Goal: Navigation & Orientation: Find specific page/section

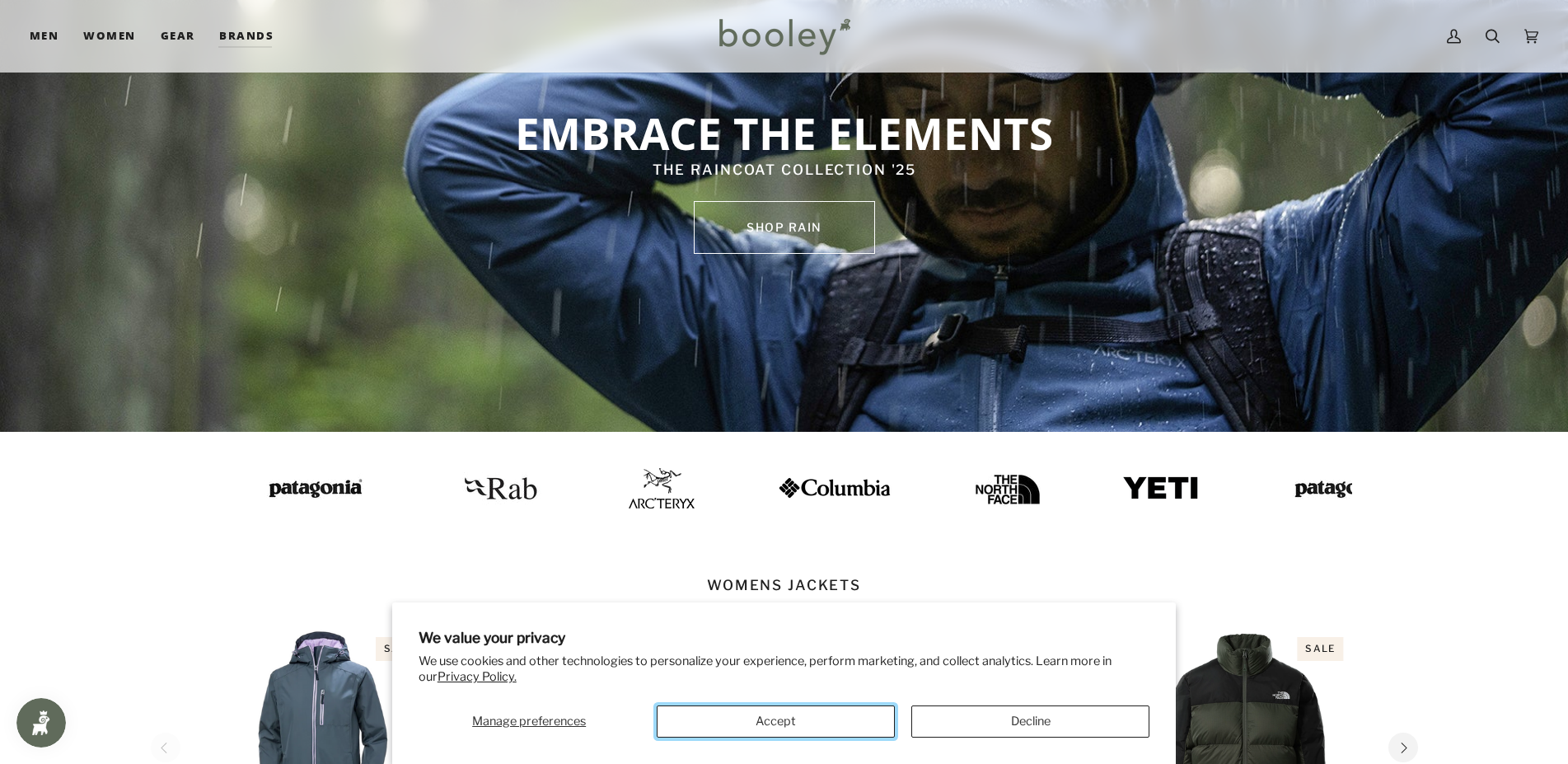
click at [783, 724] on button "Accept" at bounding box center [776, 721] width 238 height 32
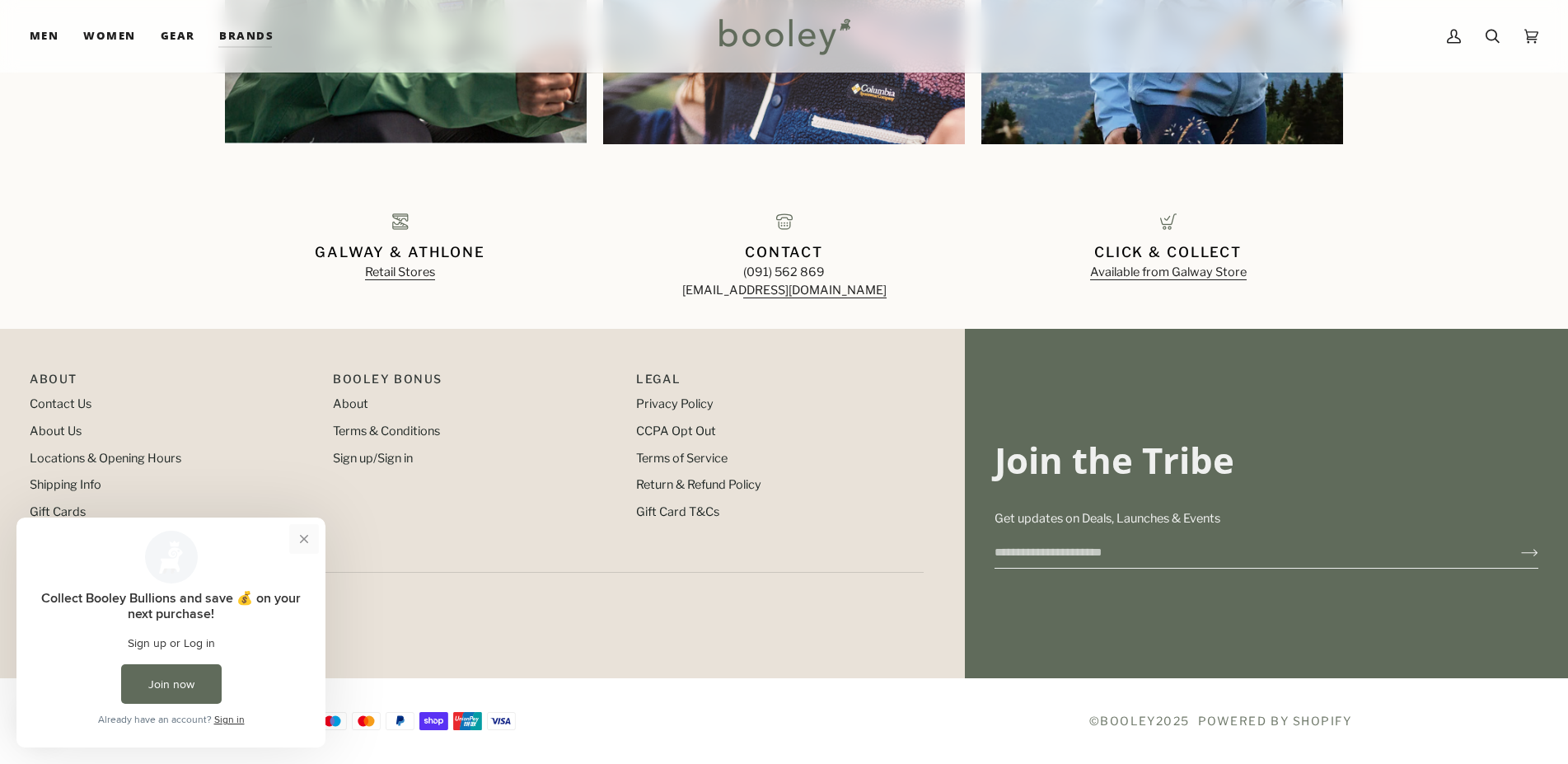
click at [311, 545] on button "Close prompt" at bounding box center [304, 539] width 30 height 30
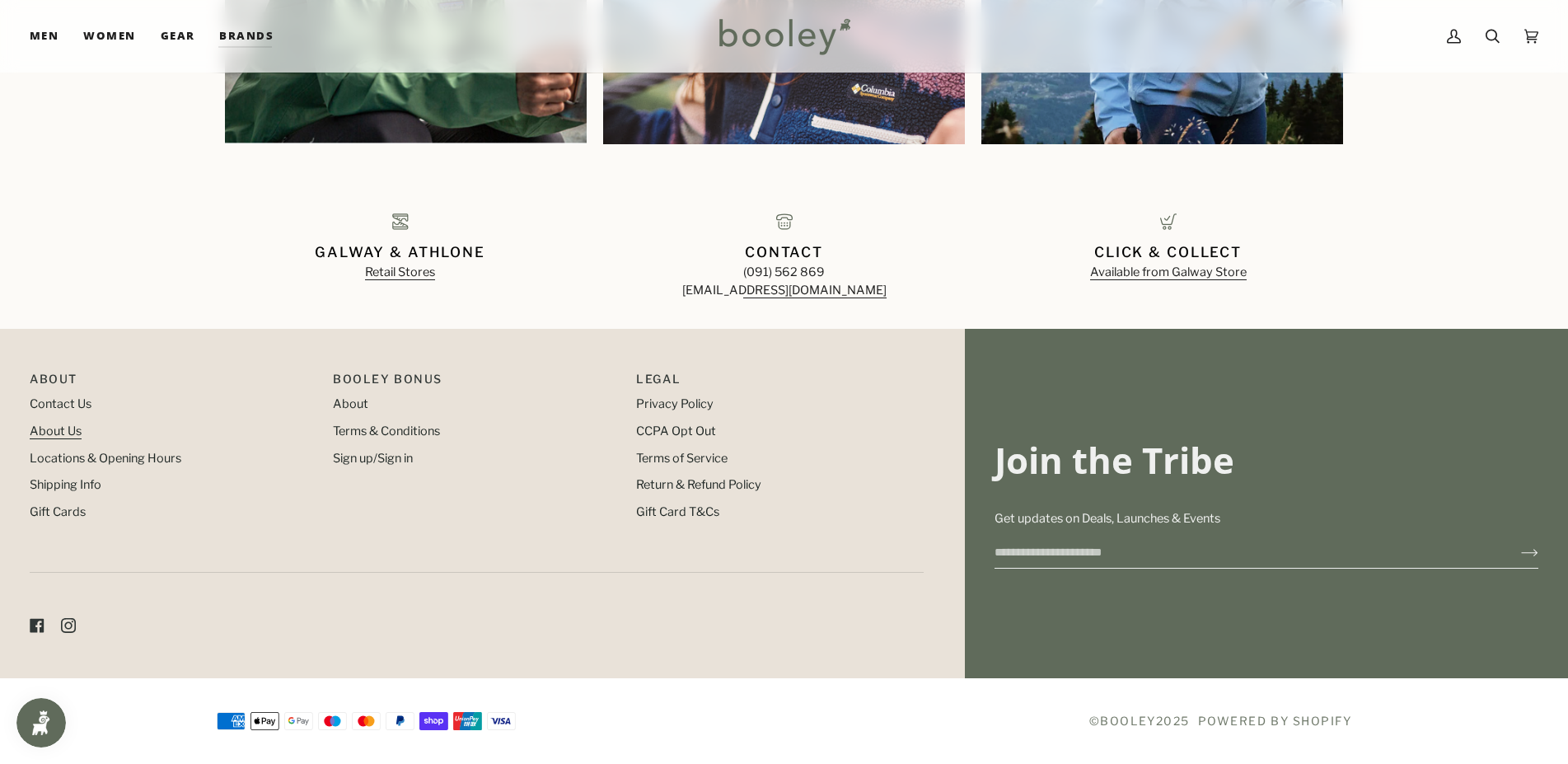
click at [55, 438] on ul "Contact Us About Us Locations & Opening Hours Shipping Info Gift Cards" at bounding box center [173, 457] width 287 height 125
click at [55, 437] on link "About Us" at bounding box center [55, 431] width 52 height 15
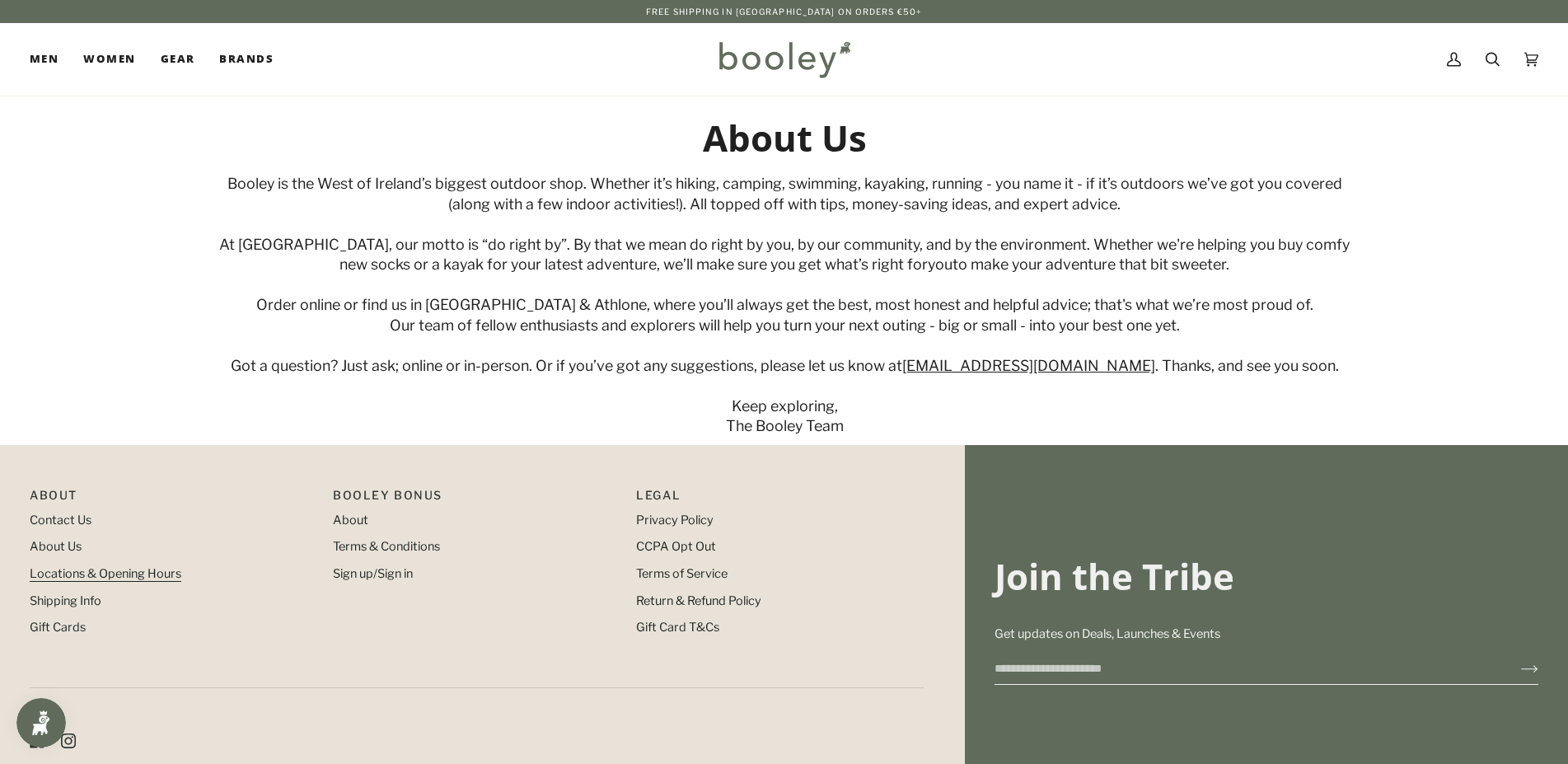
click at [45, 581] on link "Locations & Opening Hours" at bounding box center [105, 574] width 151 height 15
